Goal: Use online tool/utility

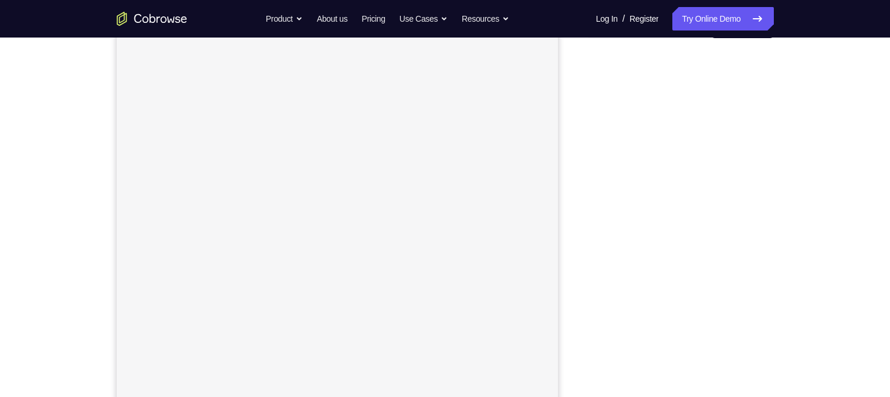
scroll to position [137, 0]
click at [718, 17] on link "Try Online Demo" at bounding box center [722, 18] width 101 height 23
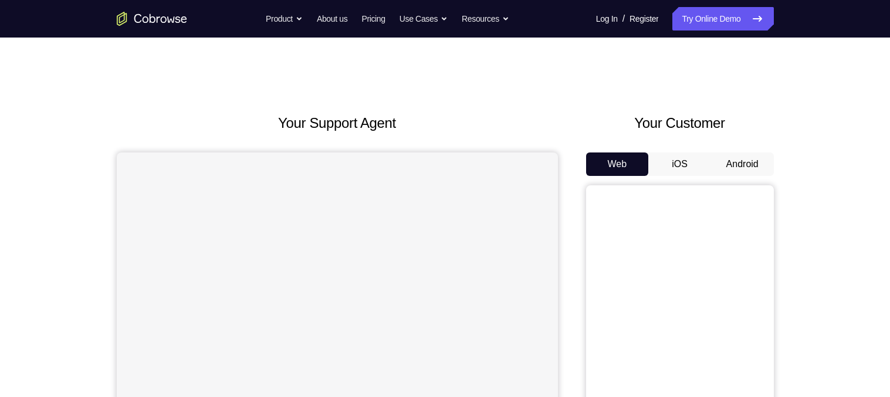
click at [747, 163] on button "Android" at bounding box center [742, 164] width 63 height 23
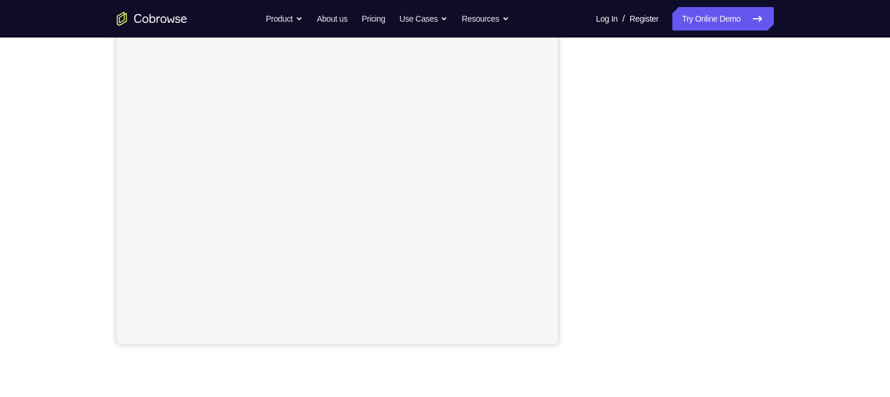
scroll to position [203, 0]
click at [763, 382] on div "Your Support Agent Your Customer Web iOS Android Next Steps We’d be happy to gi…" at bounding box center [445, 222] width 751 height 774
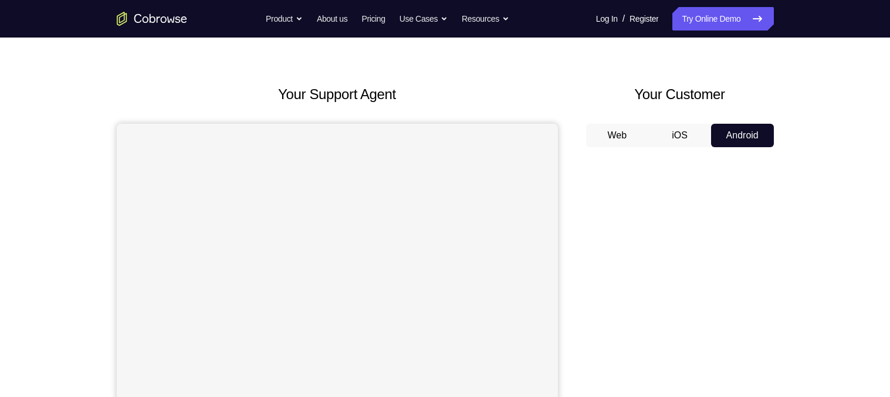
scroll to position [28, 0]
